Goal: Navigation & Orientation: Find specific page/section

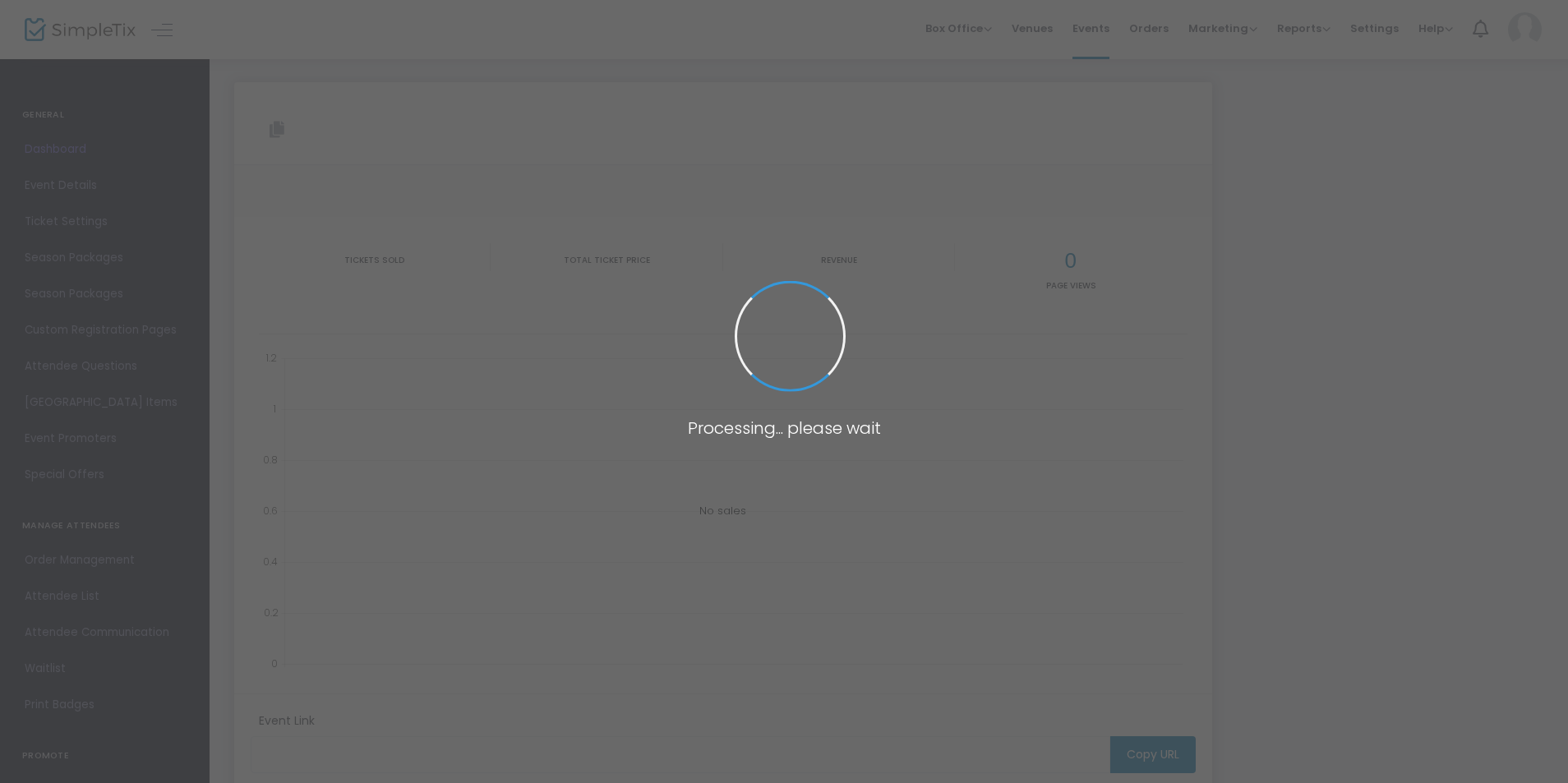
type input "[URL][DOMAIN_NAME][PERSON_NAME]"
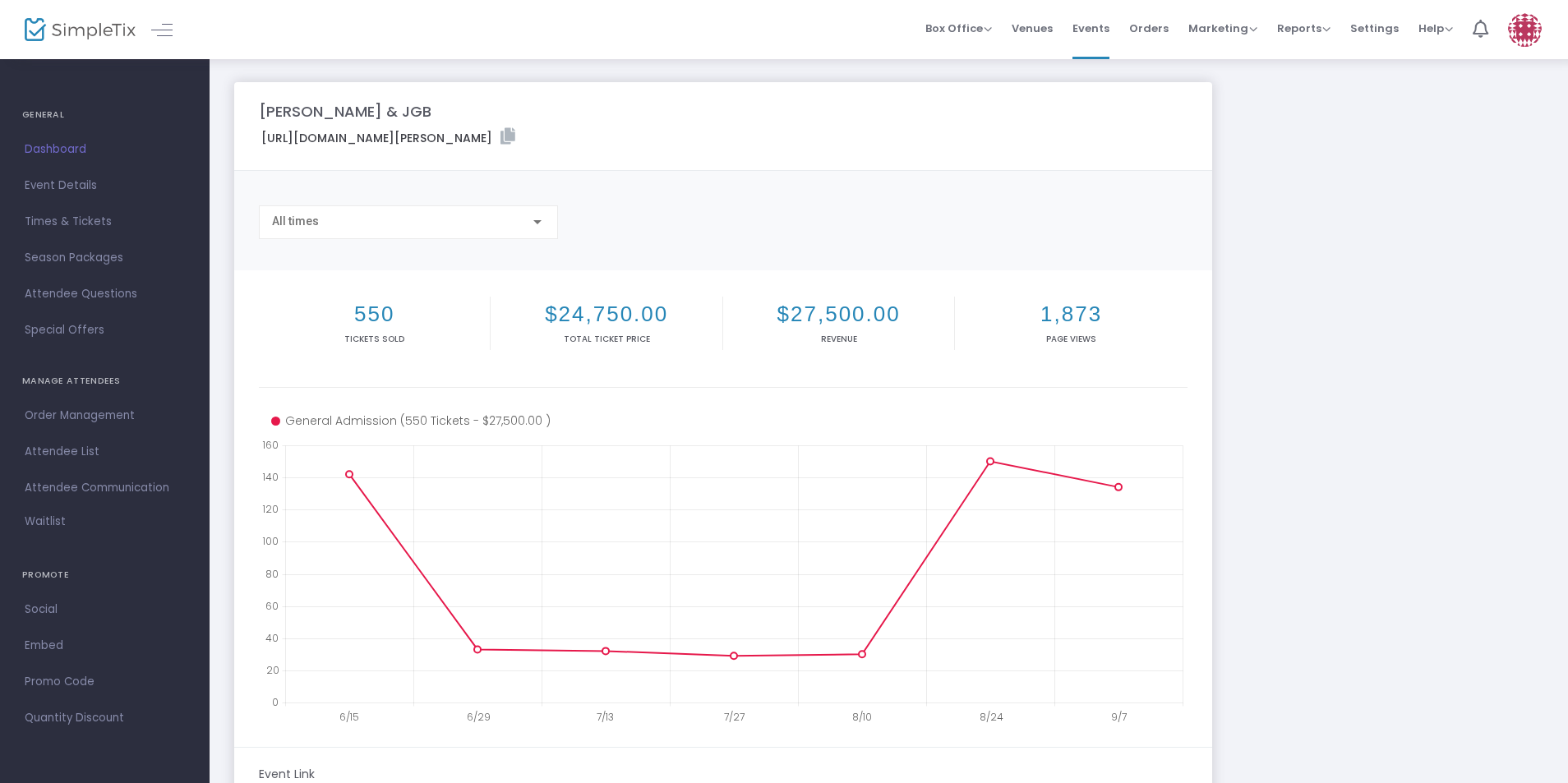
click at [59, 28] on img at bounding box center [80, 30] width 111 height 24
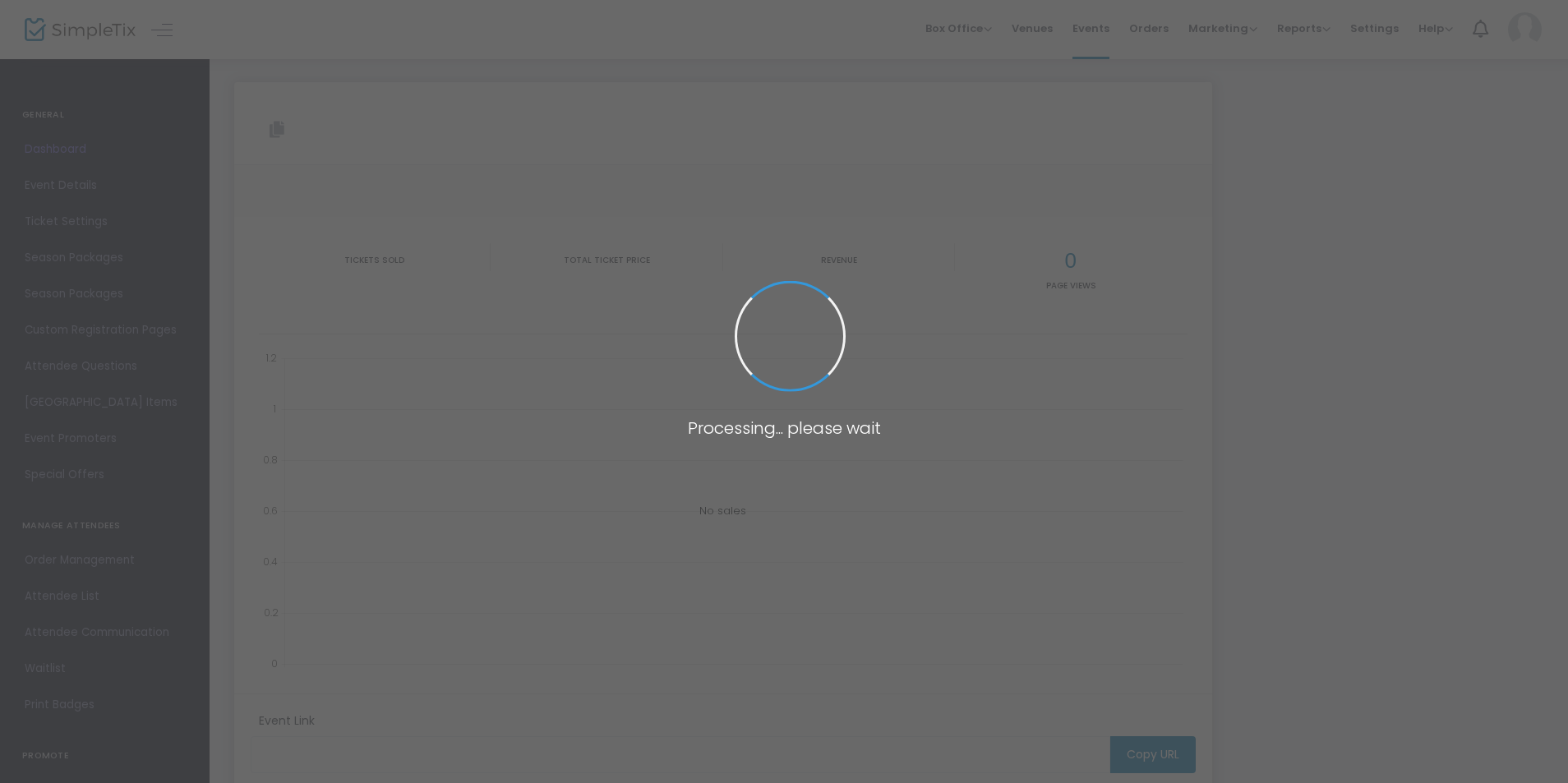
type input "[URL][DOMAIN_NAME][PERSON_NAME]"
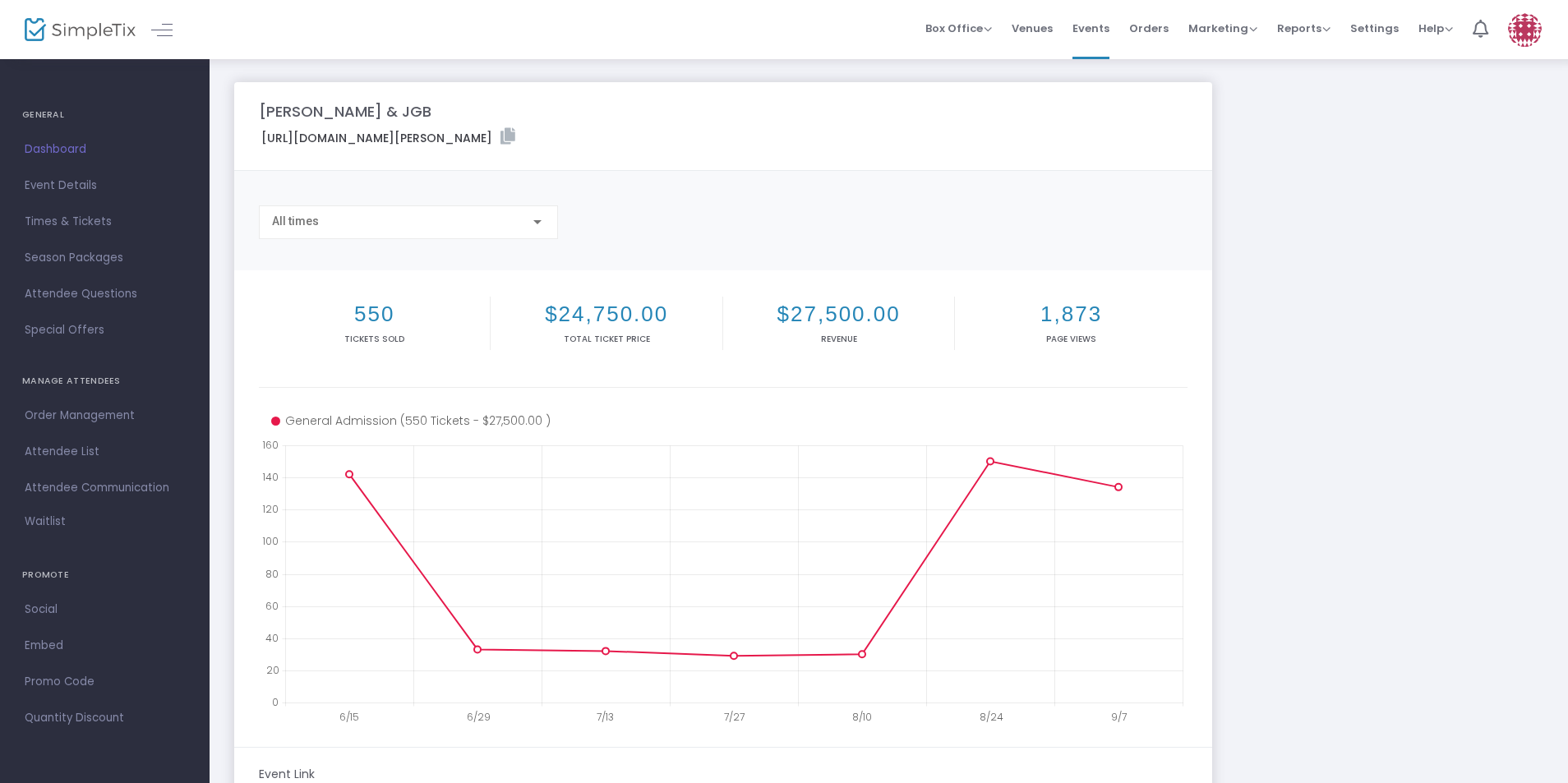
drag, startPoint x: 0, startPoint y: 0, endPoint x: 695, endPoint y: 34, distance: 695.8
click at [695, 34] on div "Box Office Sell Tickets Bookings Sell Season Pass Venues Memberships Events Ord…" at bounding box center [889, 29] width 1358 height 59
click at [58, 28] on img at bounding box center [80, 30] width 111 height 24
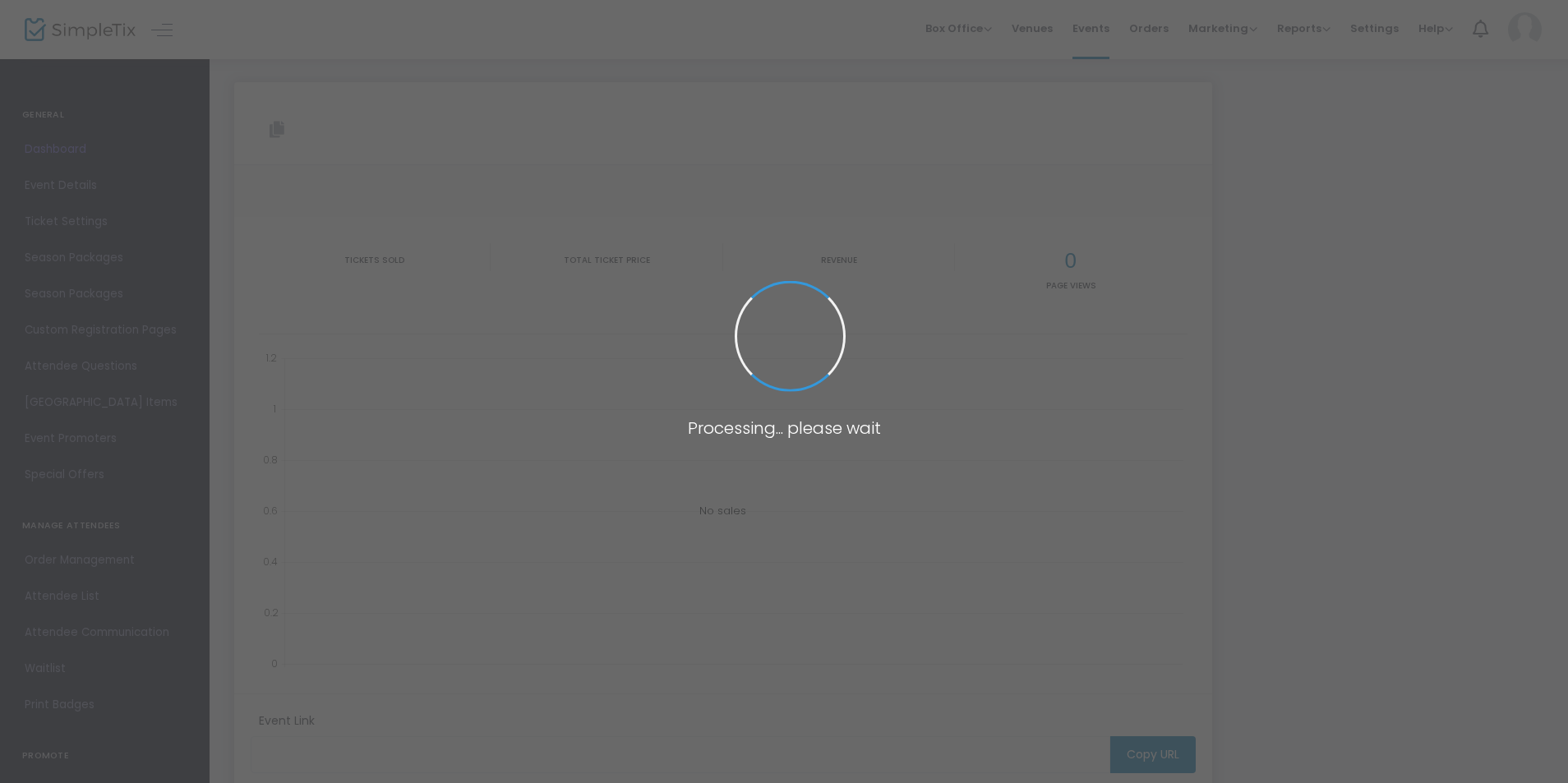
type input "[URL][DOMAIN_NAME][PERSON_NAME]"
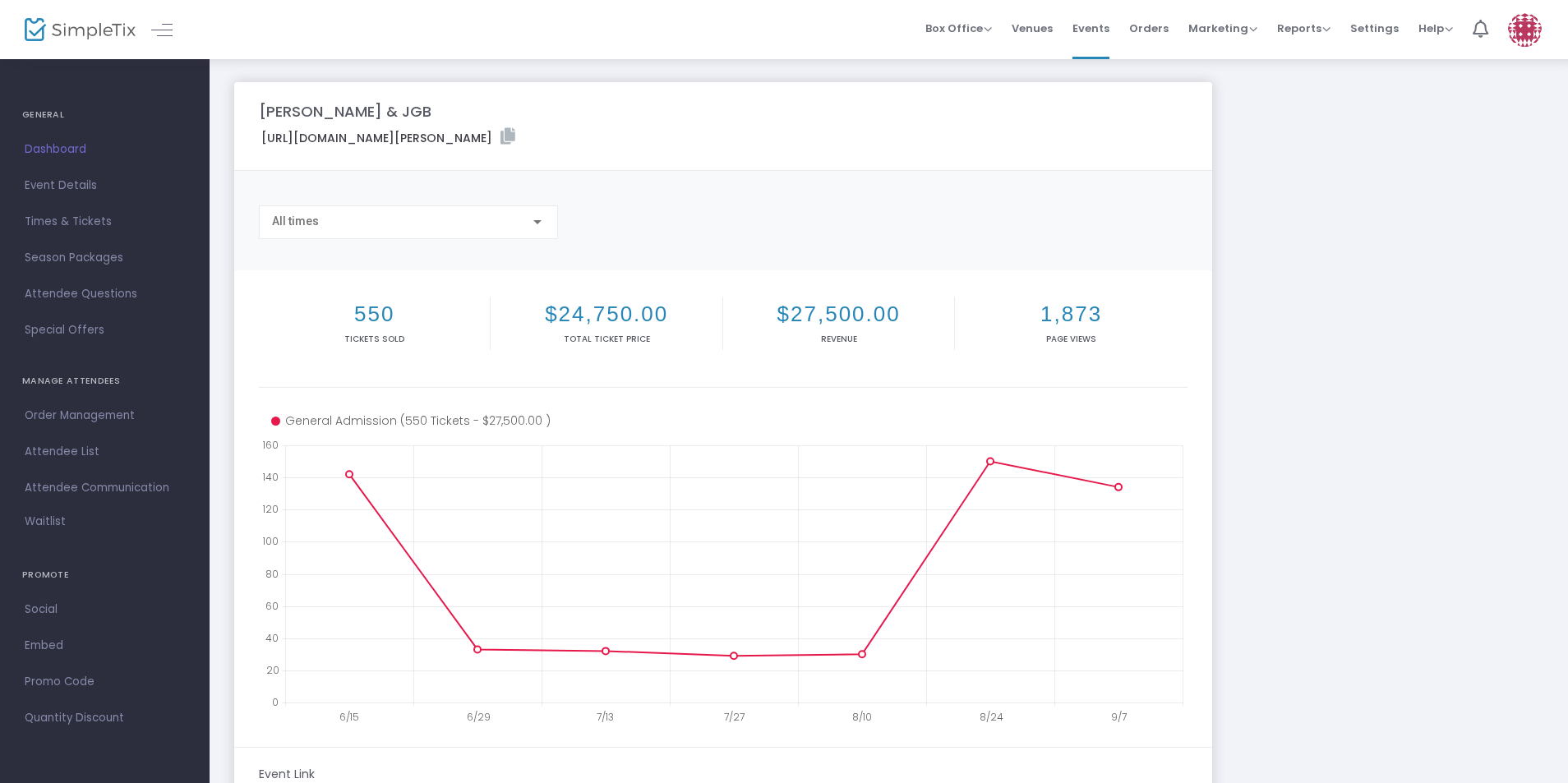
click at [88, 33] on img at bounding box center [80, 30] width 111 height 24
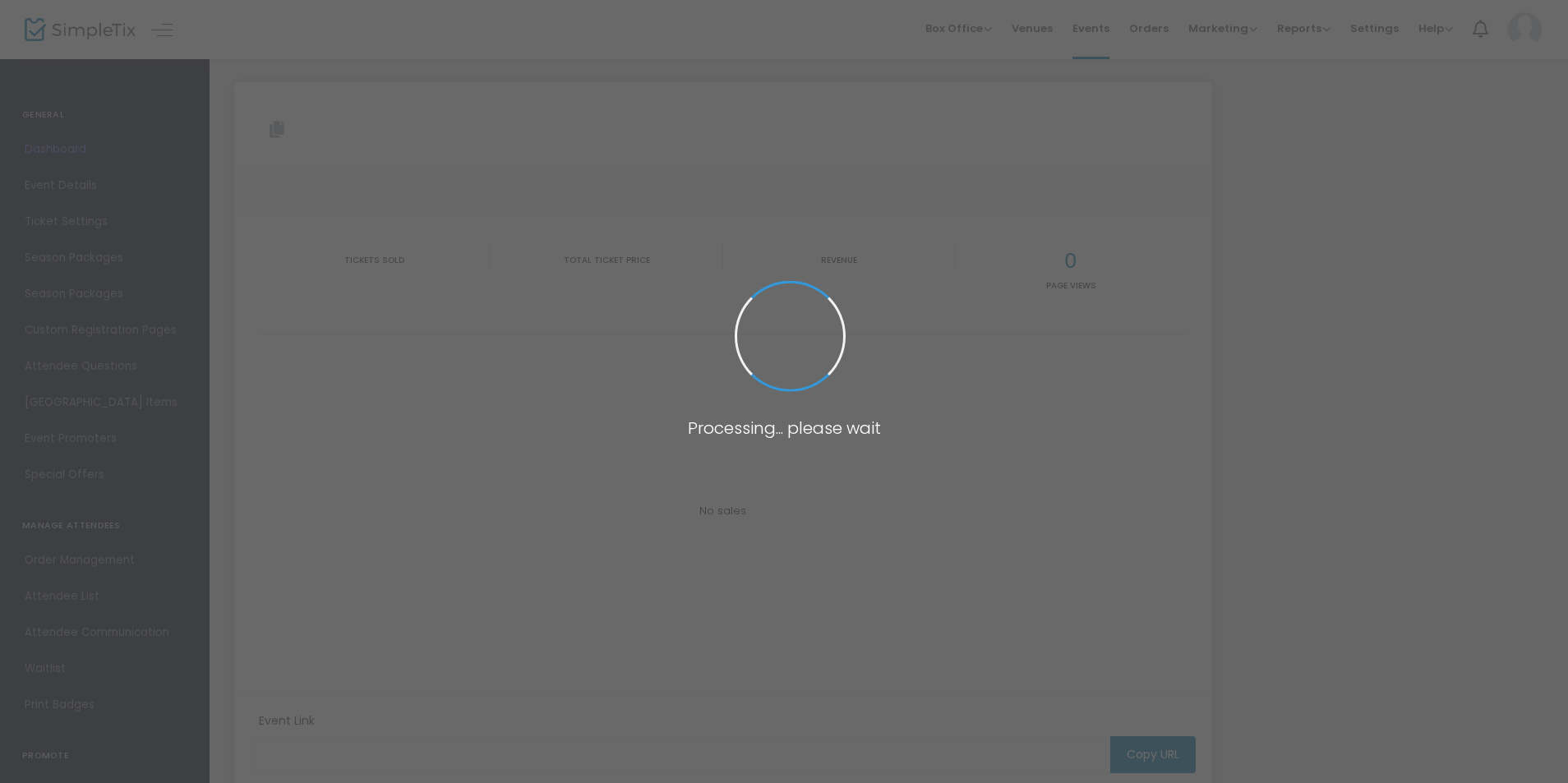
type input "[URL][DOMAIN_NAME][PERSON_NAME]"
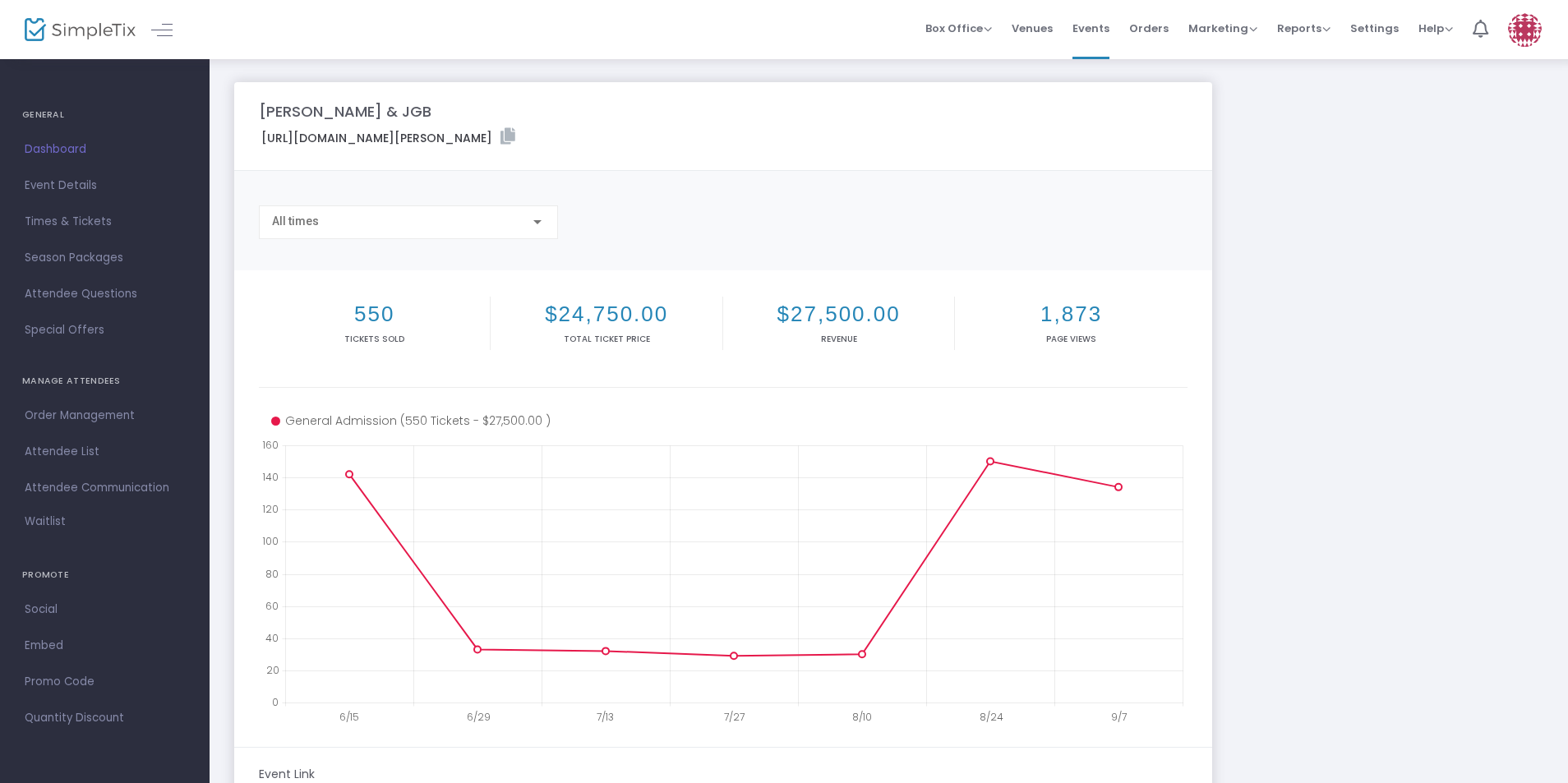
click at [61, 27] on img at bounding box center [80, 30] width 111 height 24
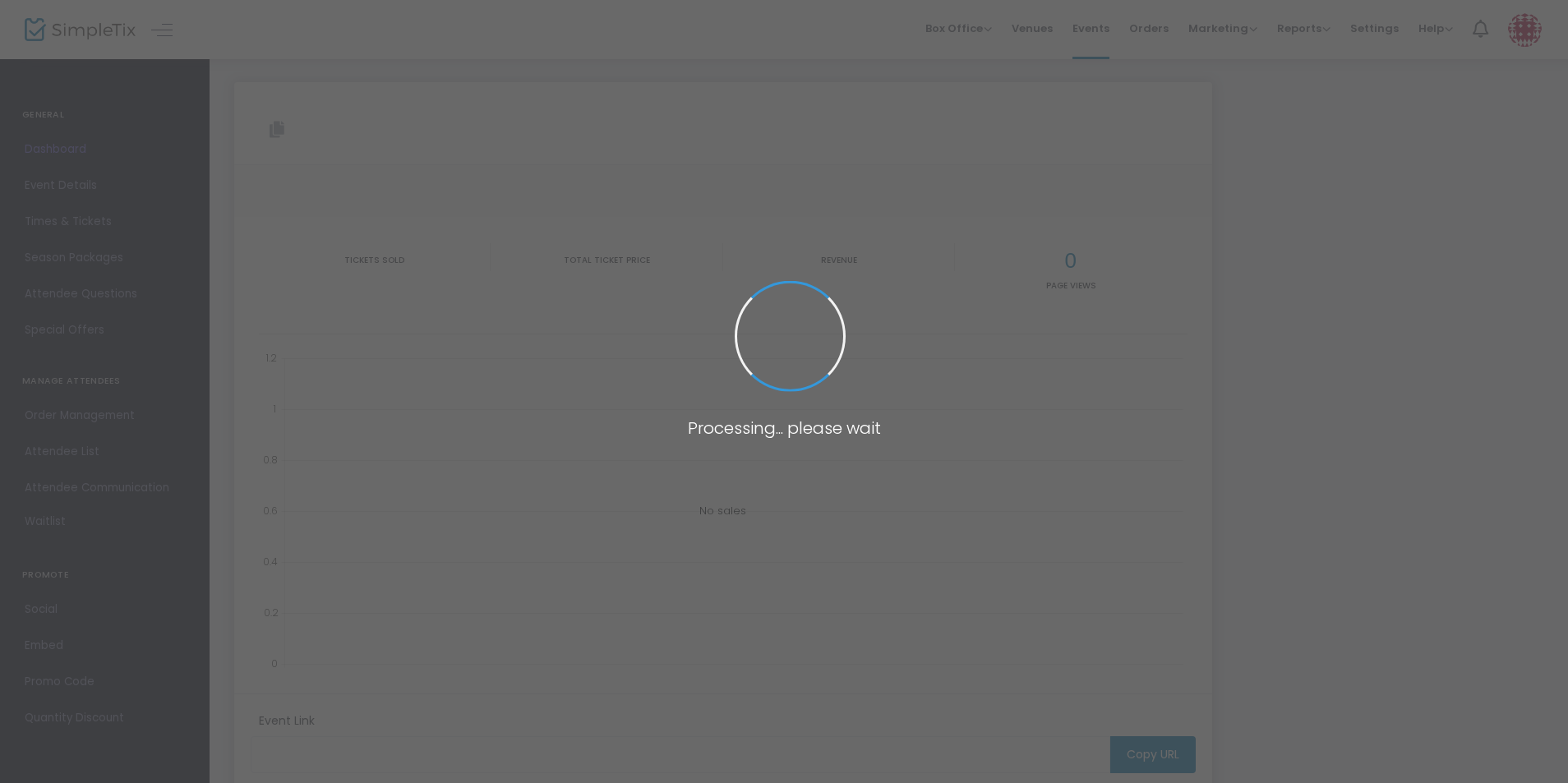
type input "[URL][DOMAIN_NAME][PERSON_NAME]"
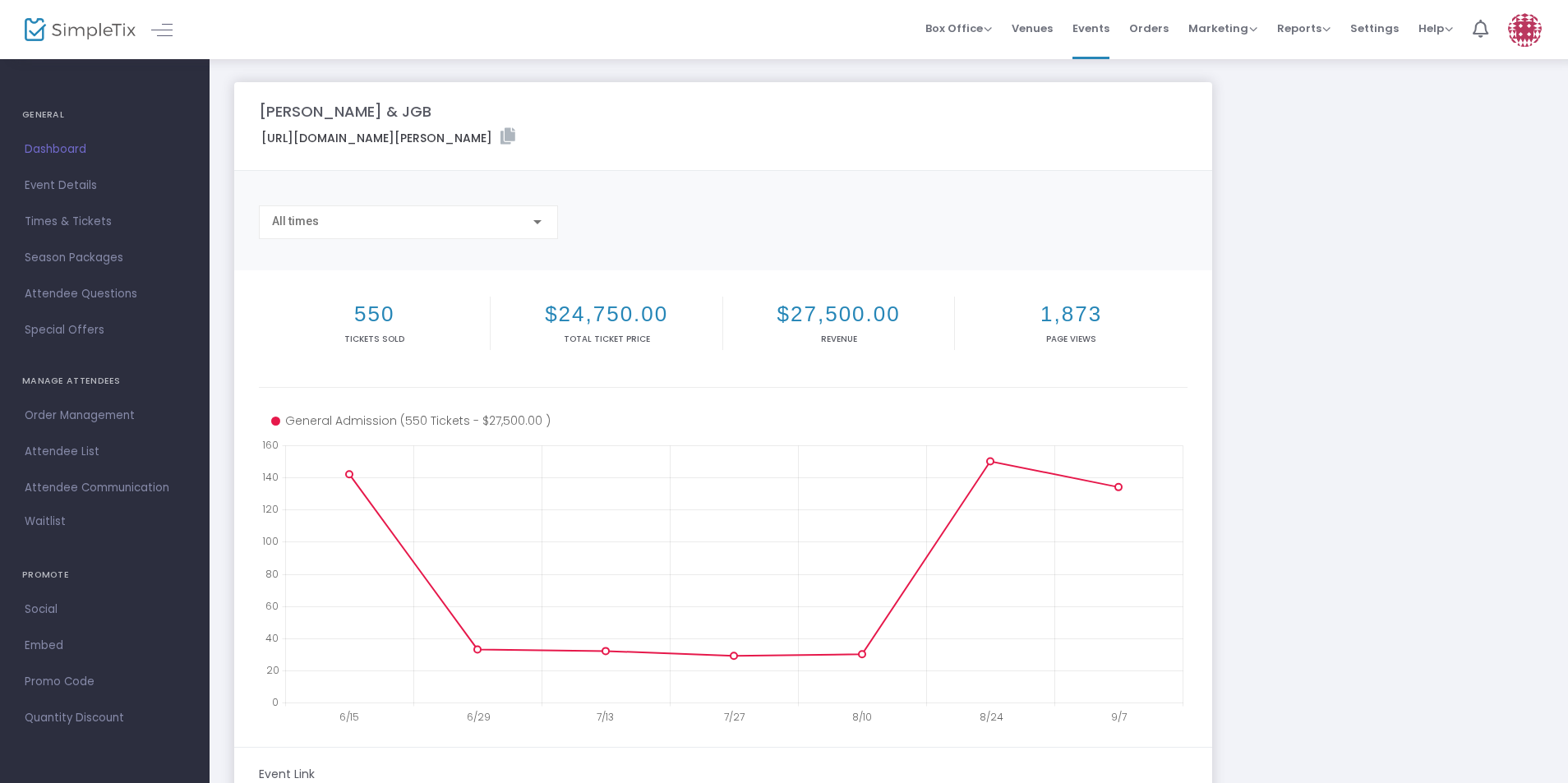
click at [57, 29] on img at bounding box center [80, 30] width 111 height 24
